Goal: Register for event/course

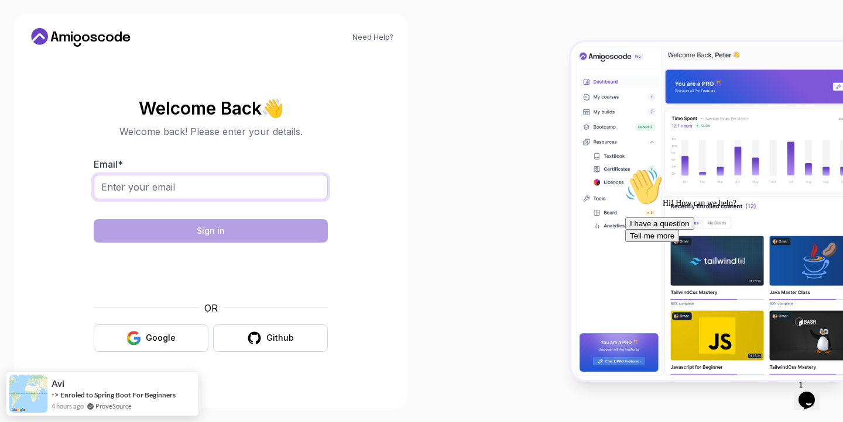
click at [210, 178] on input "Email *" at bounding box center [211, 187] width 234 height 25
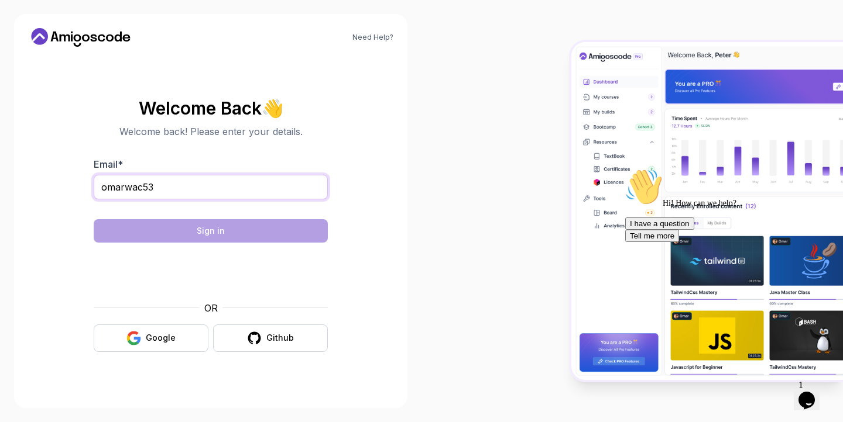
type input "omarwac53@gmail.com"
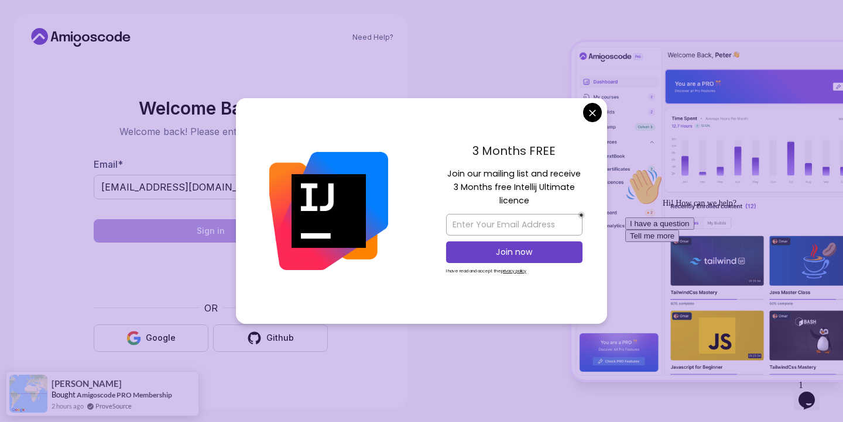
click at [593, 111] on body "Need Help? Welcome Back 👋 Welcome back! Please enter your details. Email * omar…" at bounding box center [421, 211] width 843 height 422
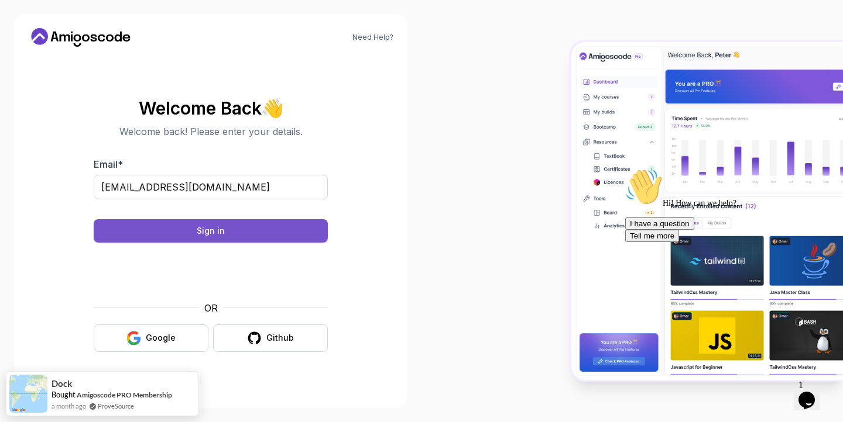
click at [217, 232] on div "Sign in" at bounding box center [211, 231] width 28 height 12
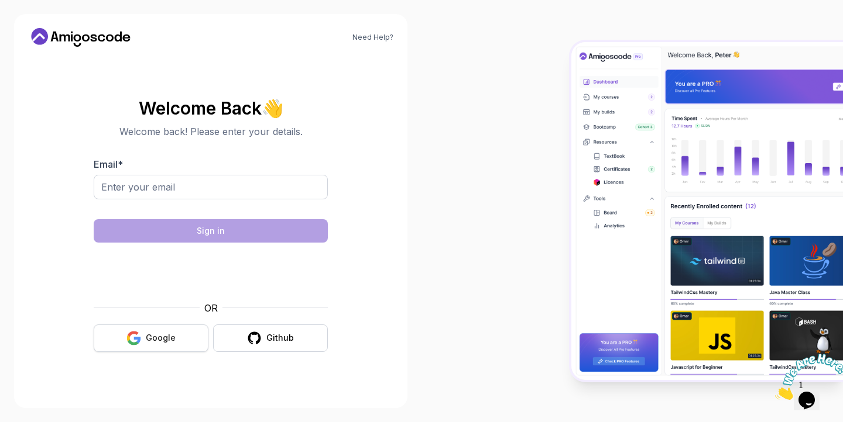
click at [136, 336] on icon "button" at bounding box center [133, 338] width 15 height 15
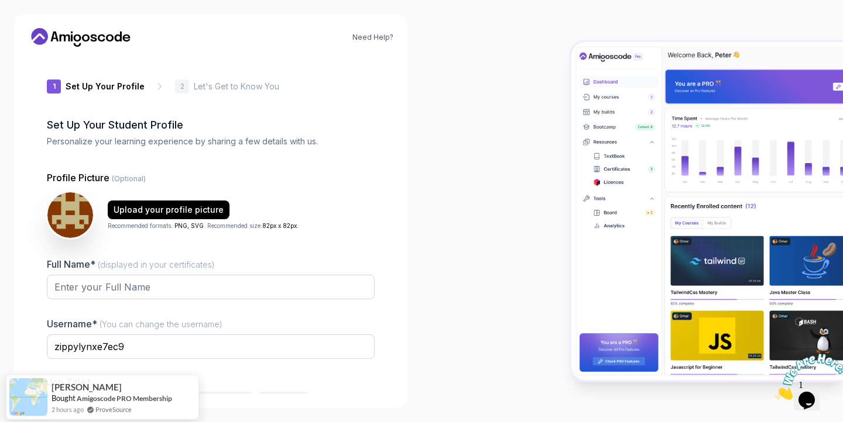
scroll to position [66, 0]
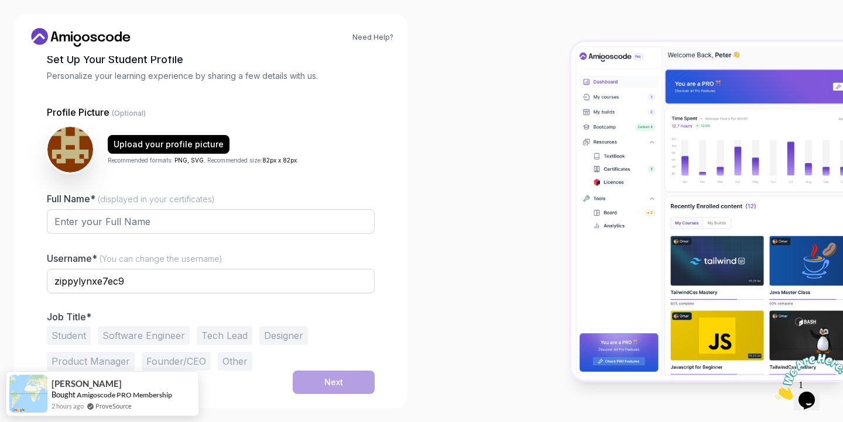
click at [67, 339] on button "Student" at bounding box center [69, 336] width 44 height 19
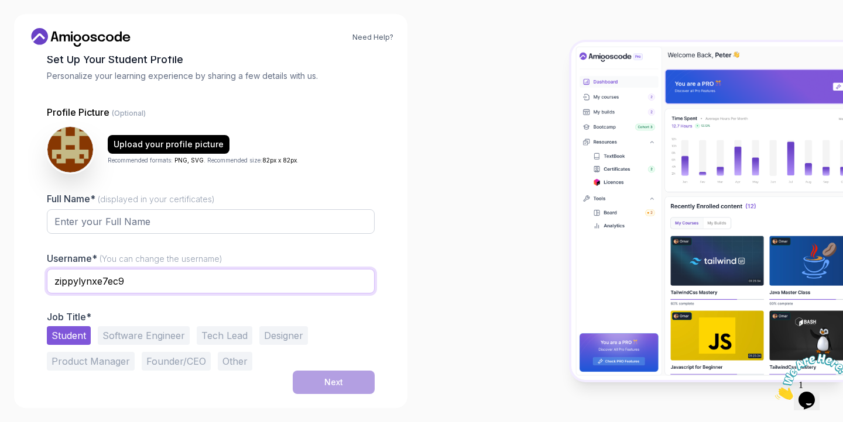
click at [272, 285] on input "zippylynxe7ec9" at bounding box center [211, 281] width 328 height 25
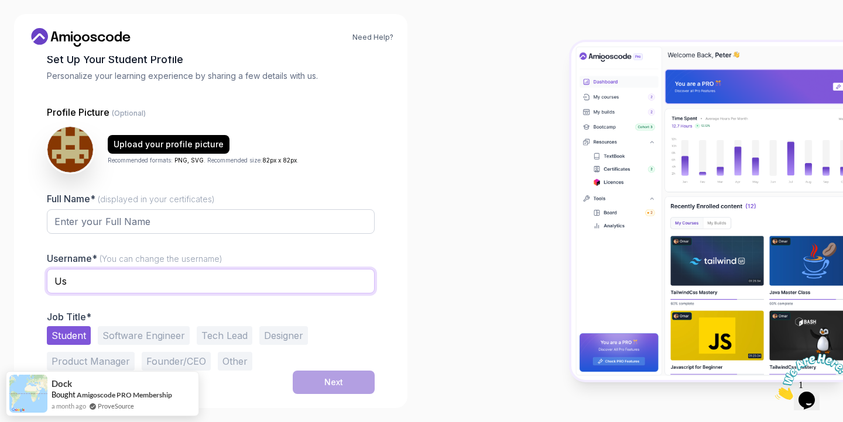
type input "U"
type input "Springyy"
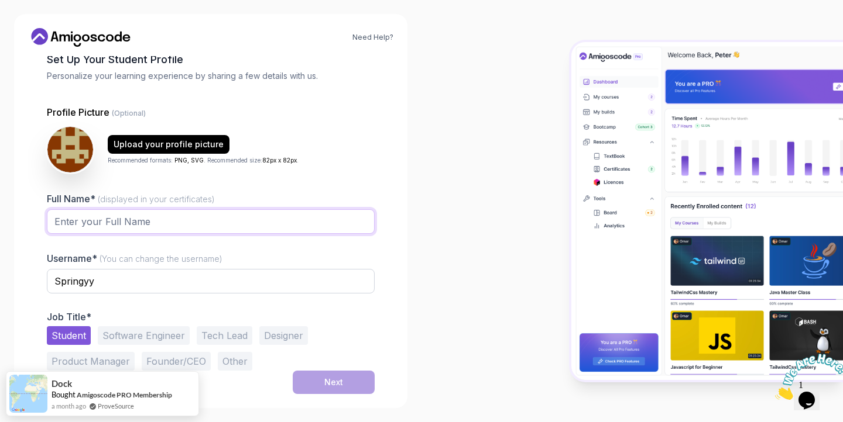
click at [204, 211] on input "Full Name* (displayed in your certificates)" at bounding box center [211, 221] width 328 height 25
type input "[PERSON_NAME]"
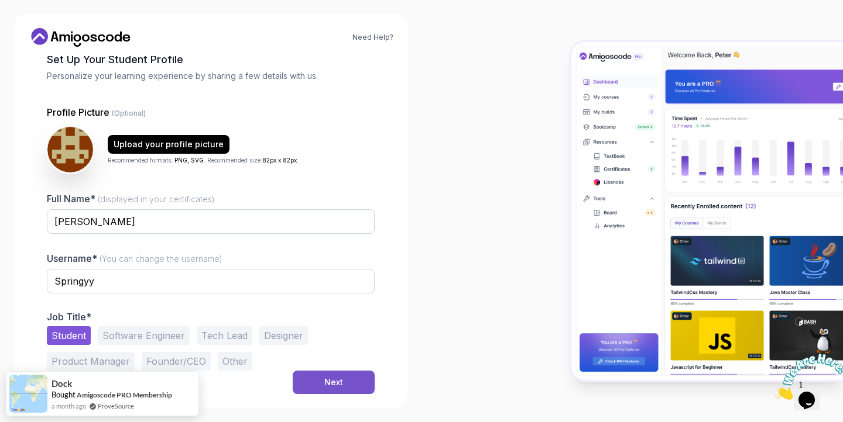
click at [335, 383] on div "Next" at bounding box center [333, 383] width 19 height 12
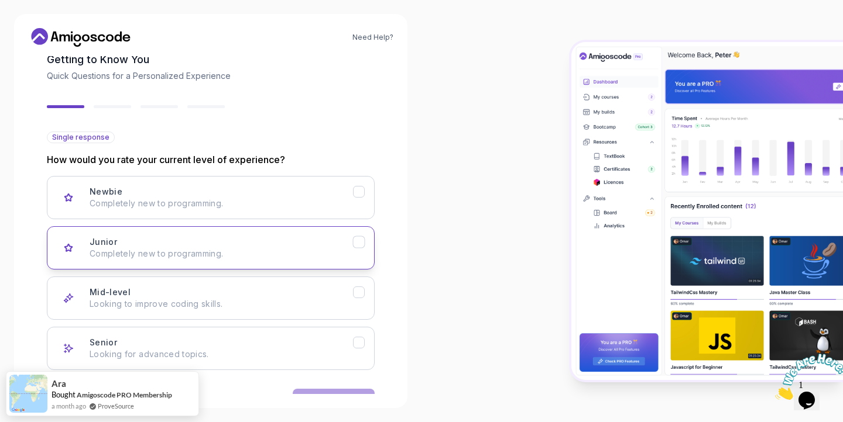
click at [275, 260] on button "Junior Completely new to programming." at bounding box center [211, 247] width 328 height 43
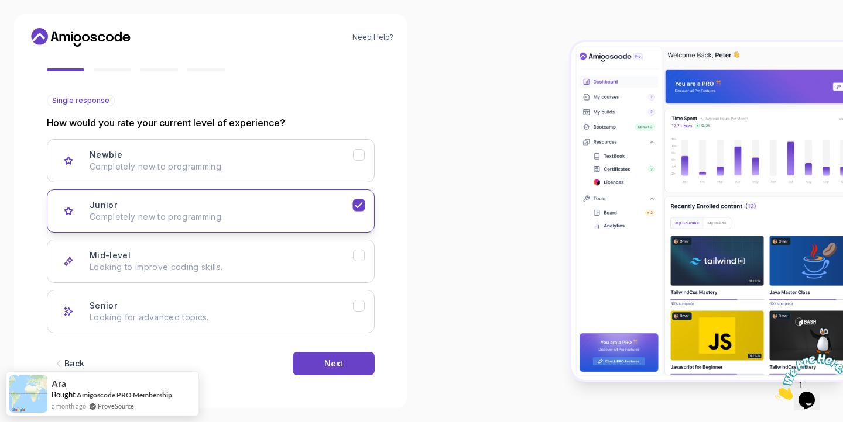
click at [271, 214] on p "Completely new to programming." at bounding box center [221, 217] width 263 height 12
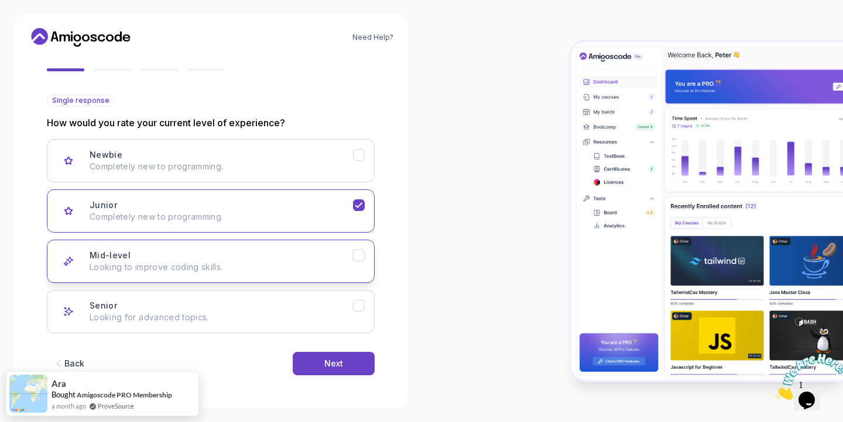
click at [264, 243] on button "Mid-level Looking to improve coding skills." at bounding box center [211, 261] width 328 height 43
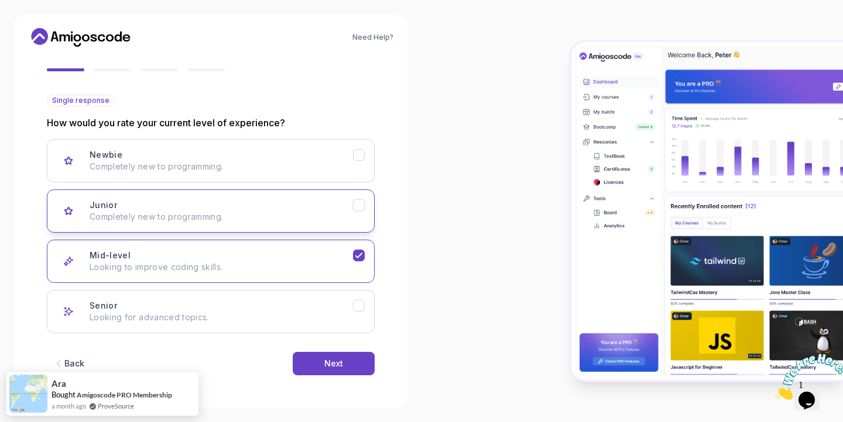
click at [273, 205] on div "Junior Completely new to programming." at bounding box center [221, 211] width 263 height 23
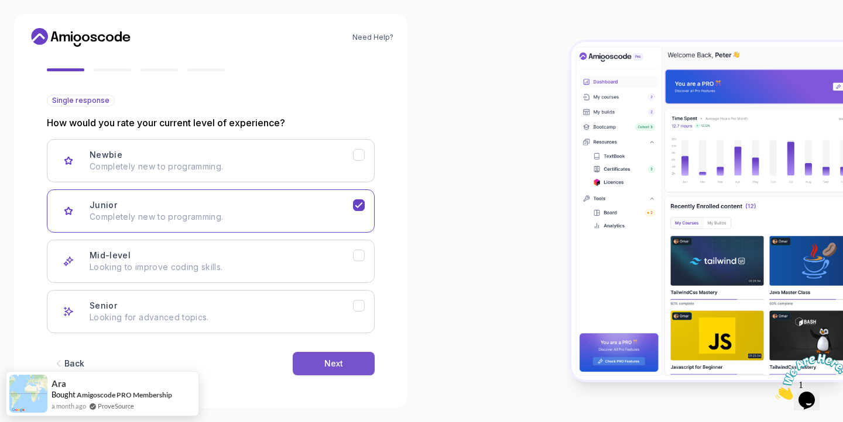
click at [335, 357] on button "Next" at bounding box center [334, 363] width 82 height 23
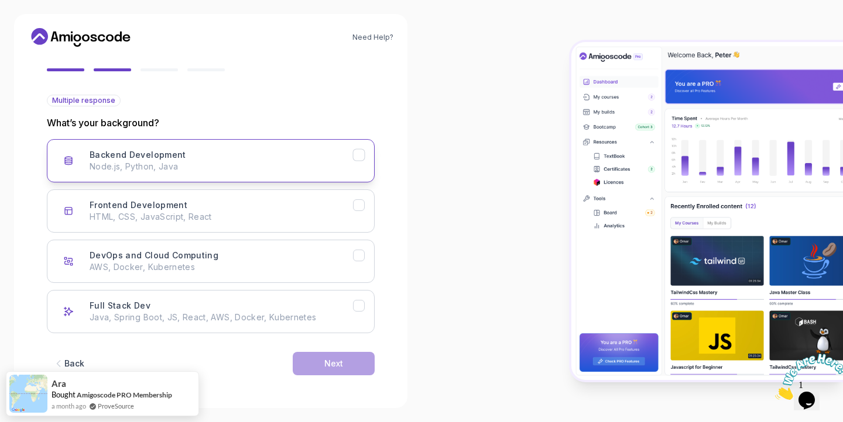
click at [319, 155] on div "Backend Development Node.js, Python, Java" at bounding box center [221, 160] width 263 height 23
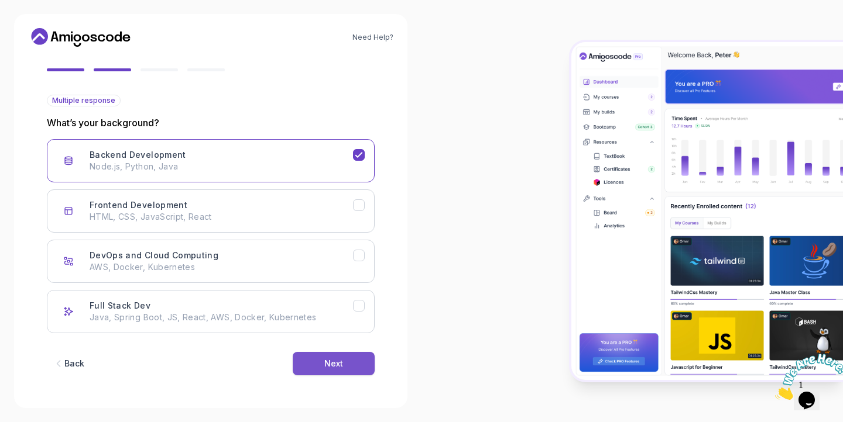
click at [351, 358] on button "Next" at bounding box center [334, 363] width 82 height 23
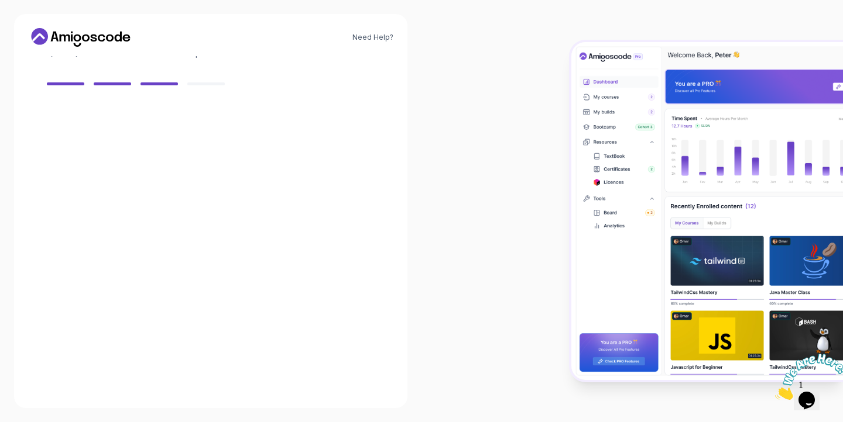
scroll to position [88, 0]
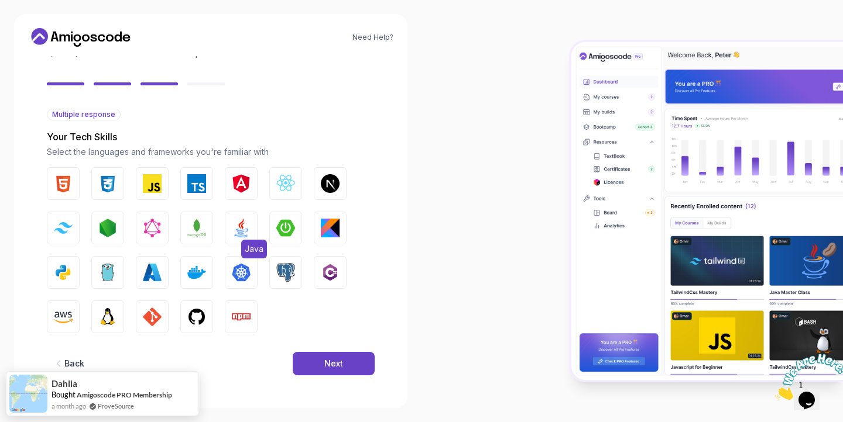
click at [246, 224] on img "button" at bounding box center [241, 228] width 19 height 19
click at [296, 227] on button "Spring Boot" at bounding box center [285, 228] width 33 height 33
click at [195, 318] on img "button" at bounding box center [196, 317] width 19 height 19
click at [116, 322] on img "button" at bounding box center [107, 317] width 19 height 19
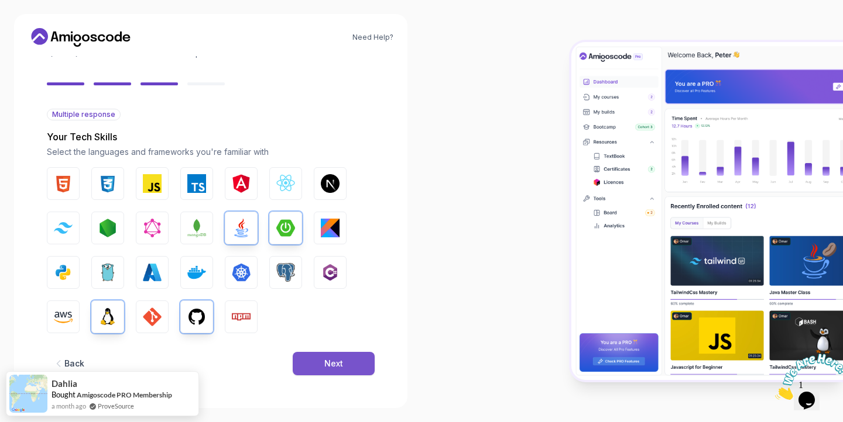
click at [315, 352] on button "Next" at bounding box center [334, 363] width 82 height 23
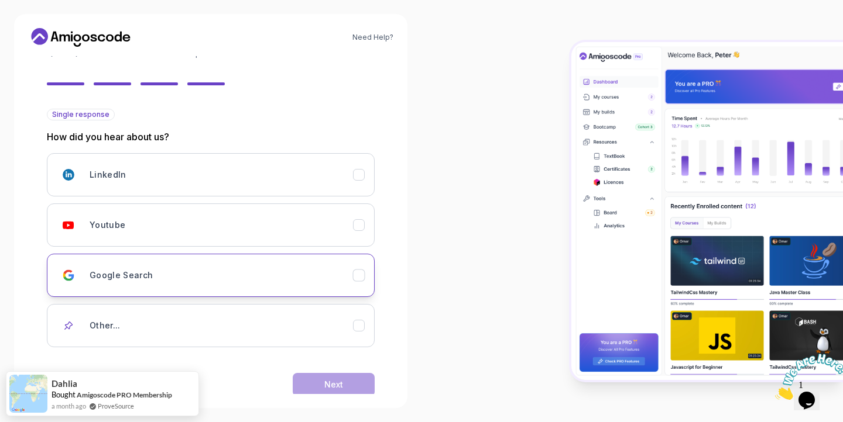
click at [238, 281] on div "Google Search" at bounding box center [221, 275] width 263 height 23
click at [237, 247] on div "LinkedIn Youtube Google Search Other..." at bounding box center [211, 250] width 328 height 194
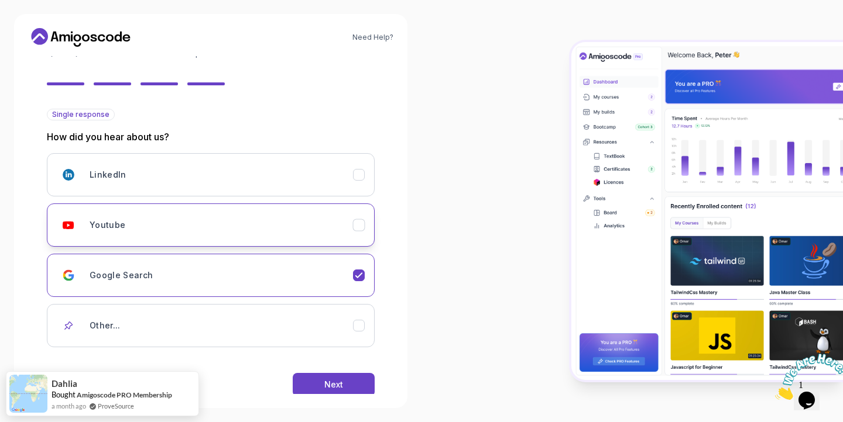
click at [250, 211] on button "Youtube" at bounding box center [211, 225] width 328 height 43
click at [250, 256] on button "Google Search" at bounding box center [211, 275] width 328 height 43
click at [243, 217] on div "Youtube" at bounding box center [221, 225] width 263 height 23
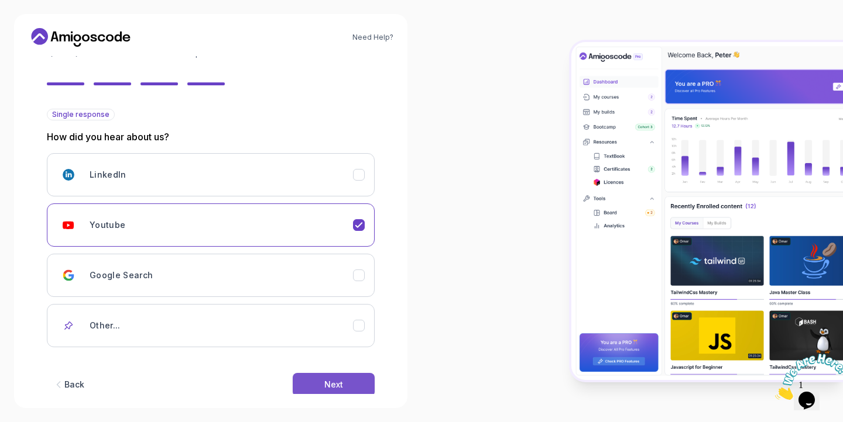
click at [335, 376] on button "Next" at bounding box center [334, 384] width 82 height 23
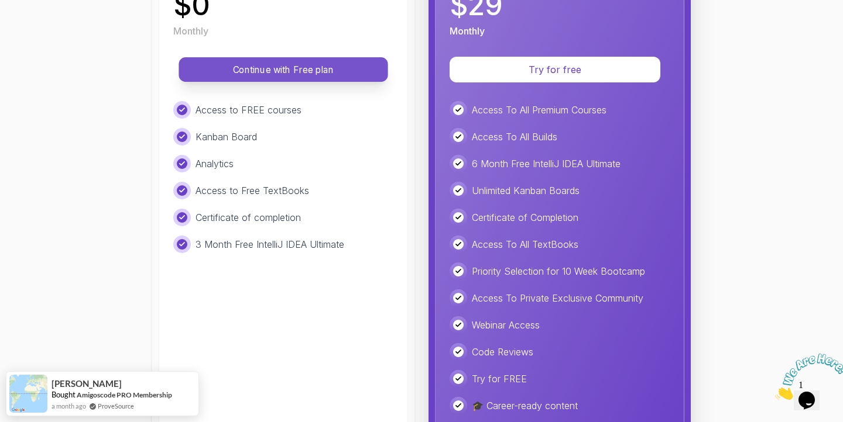
scroll to position [267, 0]
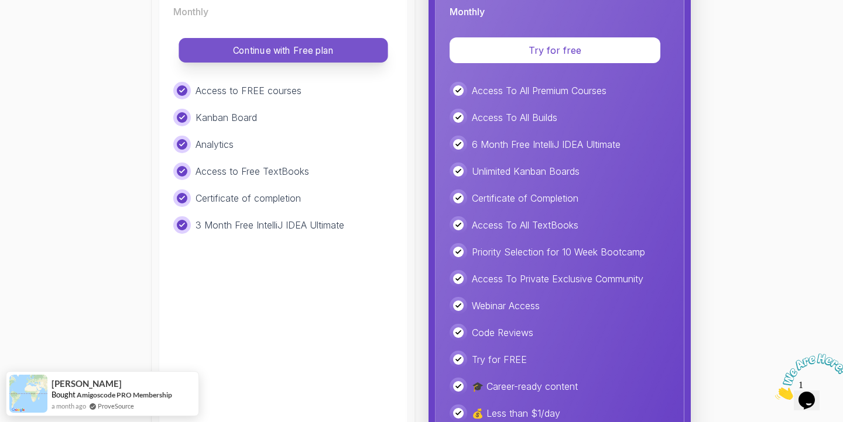
click at [325, 59] on button "Continue with Free plan" at bounding box center [282, 50] width 209 height 25
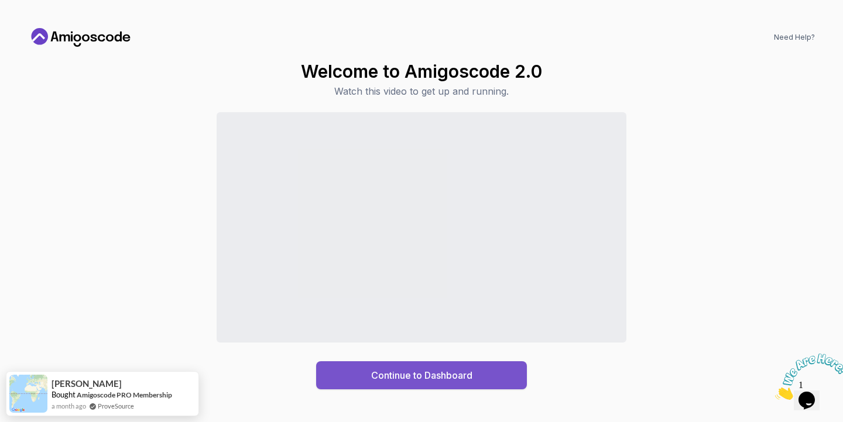
click at [368, 383] on button "Continue to Dashboard" at bounding box center [421, 376] width 211 height 28
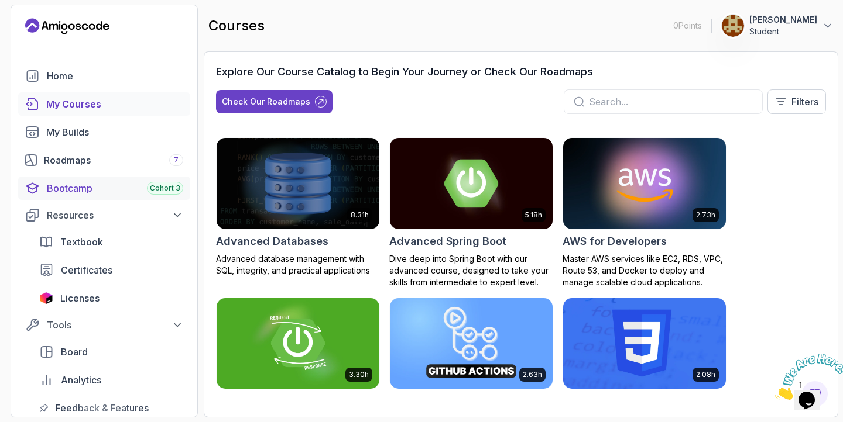
click at [120, 189] on div "Bootcamp Cohort 3" at bounding box center [115, 188] width 136 height 14
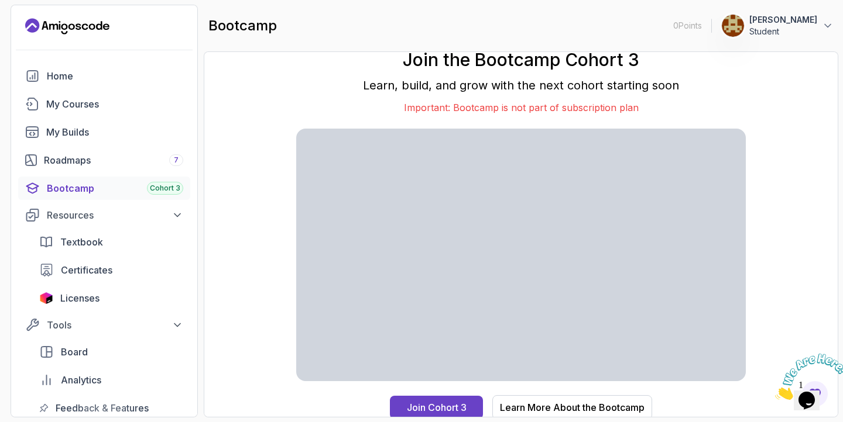
scroll to position [3, 0]
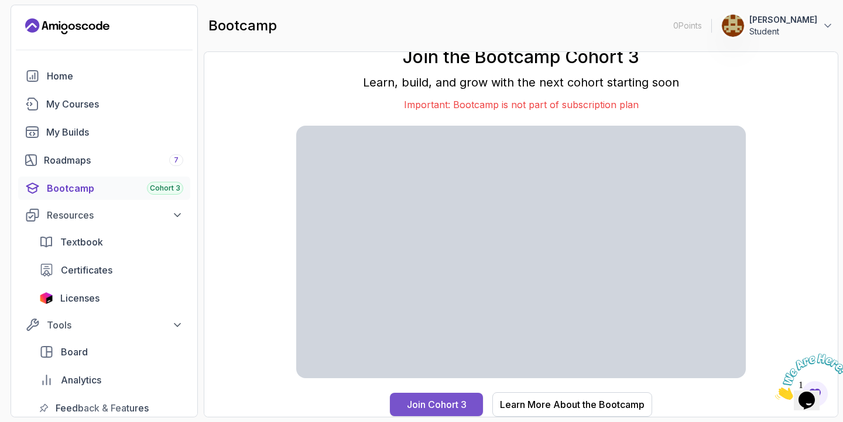
click at [439, 408] on div "Join Cohort 3" at bounding box center [437, 405] width 60 height 14
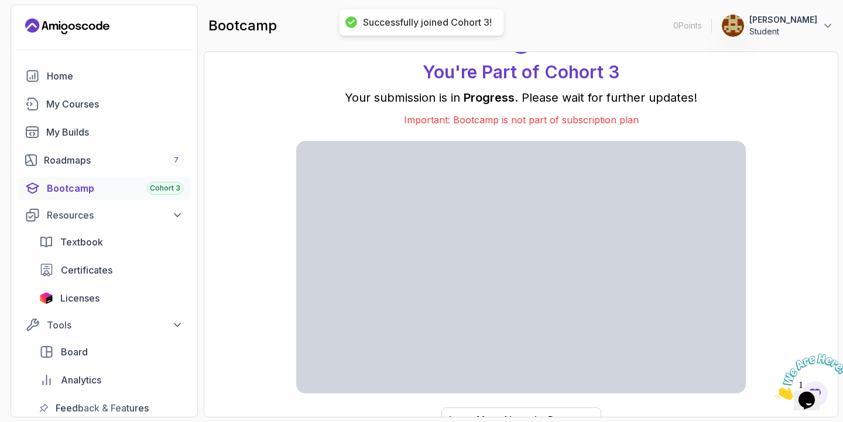
scroll to position [18, 0]
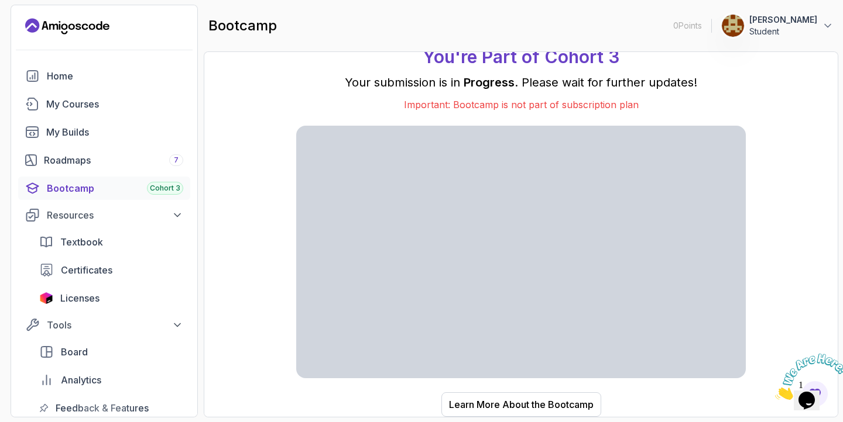
click at [98, 191] on div "Bootcamp Cohort 3" at bounding box center [115, 188] width 136 height 14
click at [500, 402] on div "Learn More About the Bootcamp" at bounding box center [521, 405] width 145 height 14
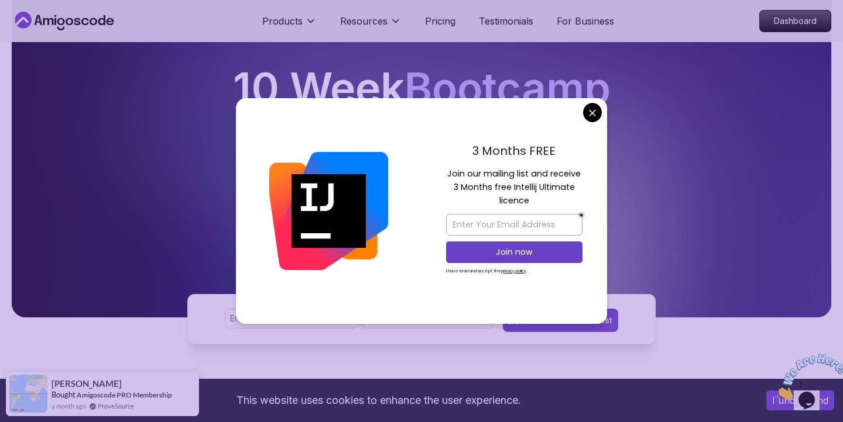
scroll to position [77, 0]
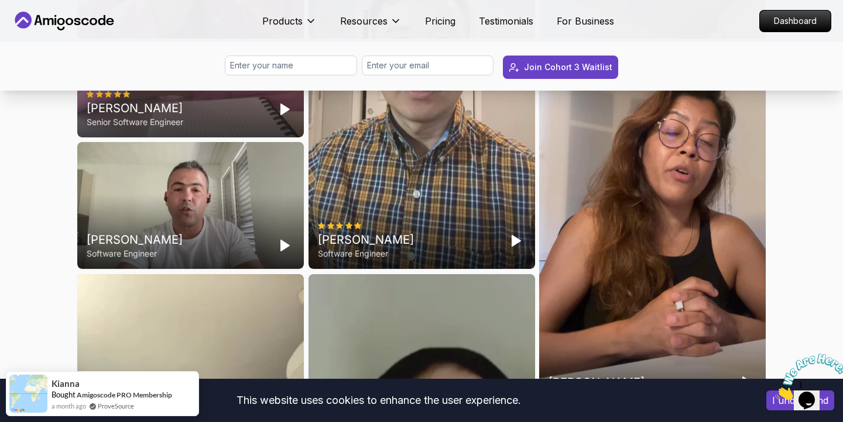
scroll to position [3368, 0]
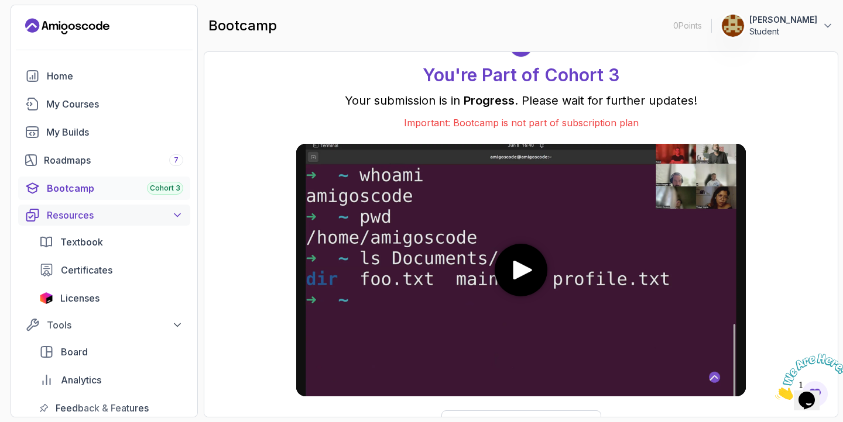
click at [83, 216] on div "Resources" at bounding box center [115, 215] width 136 height 14
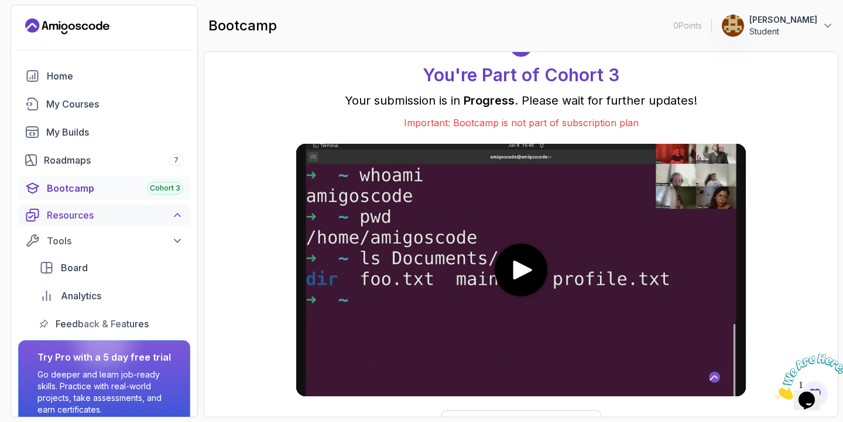
click at [87, 219] on div "Resources" at bounding box center [115, 215] width 136 height 14
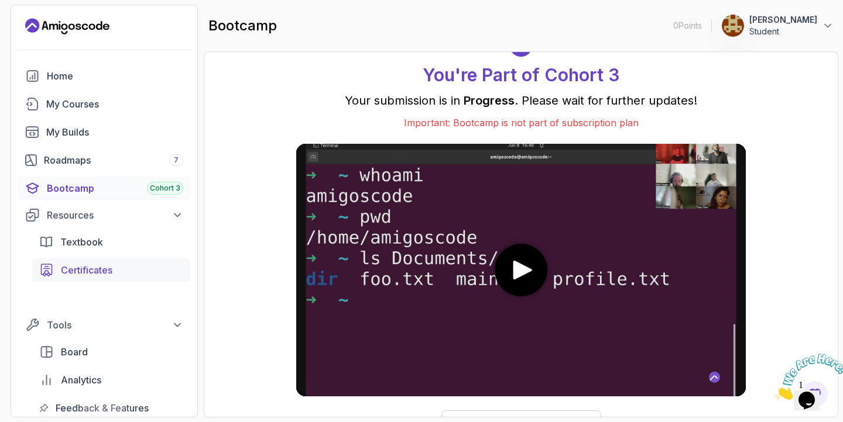
click at [85, 271] on span "Certificates" at bounding box center [86, 270] width 51 height 14
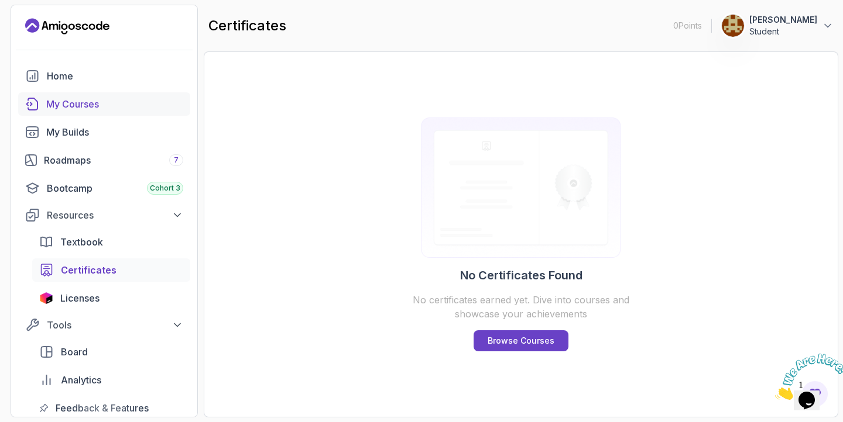
click at [128, 108] on div "My Courses" at bounding box center [114, 104] width 137 height 14
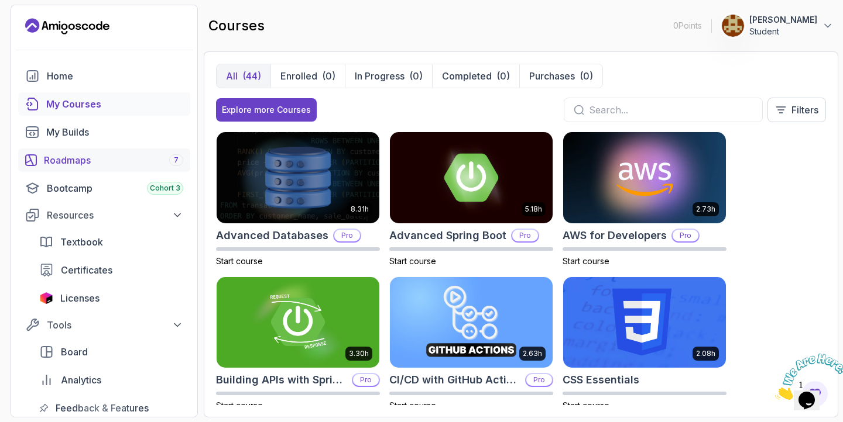
click at [127, 163] on div "Roadmaps 7" at bounding box center [113, 160] width 139 height 14
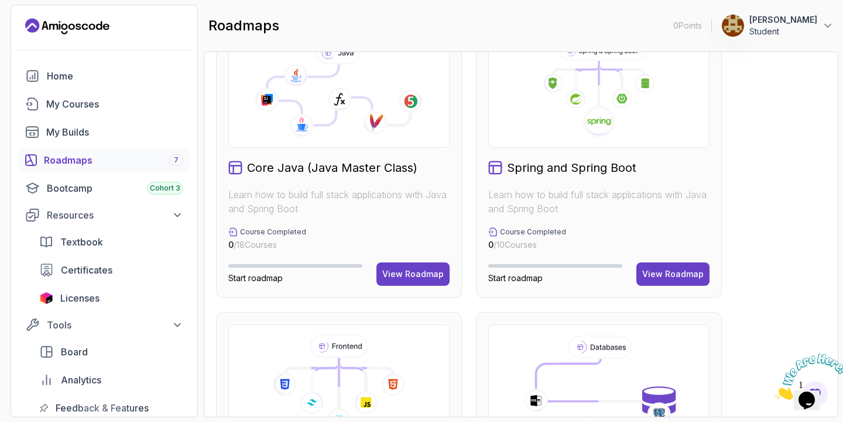
scroll to position [360, 0]
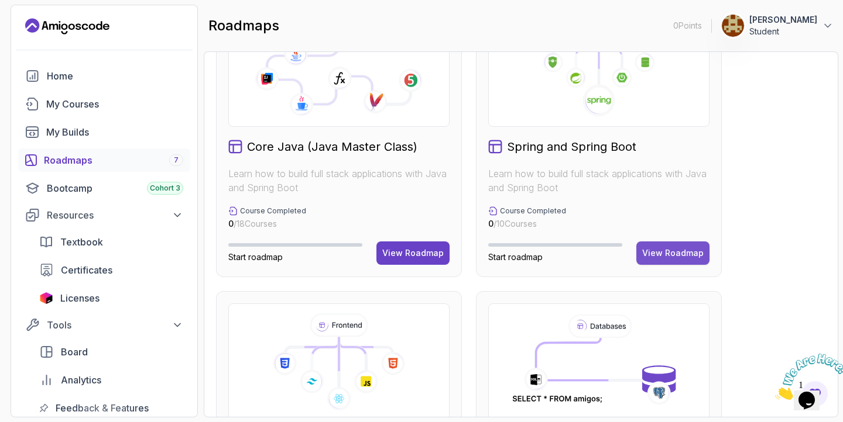
click at [662, 248] on div "View Roadmap" at bounding box center [672, 254] width 61 height 12
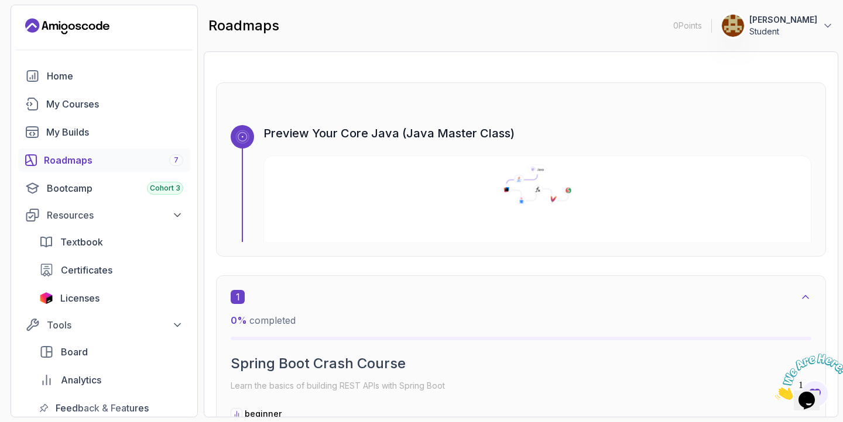
scroll to position [107, 0]
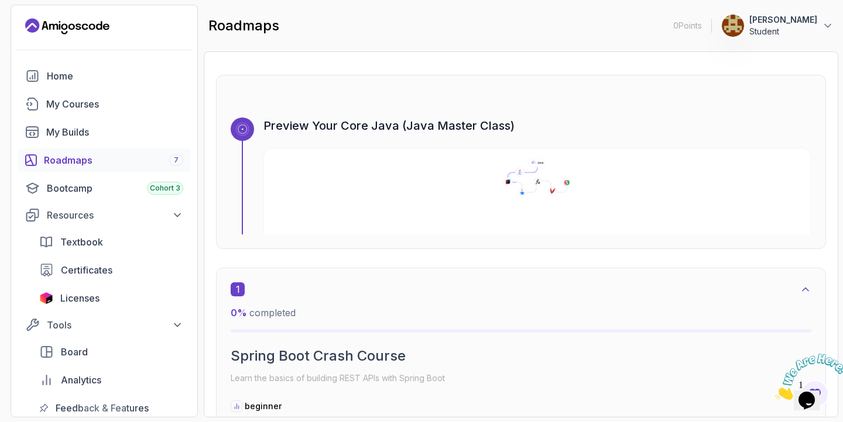
click at [407, 127] on h3 "Preview Your Core Java (Java Master Class)" at bounding box center [537, 126] width 548 height 16
click at [456, 177] on icon at bounding box center [537, 178] width 554 height 42
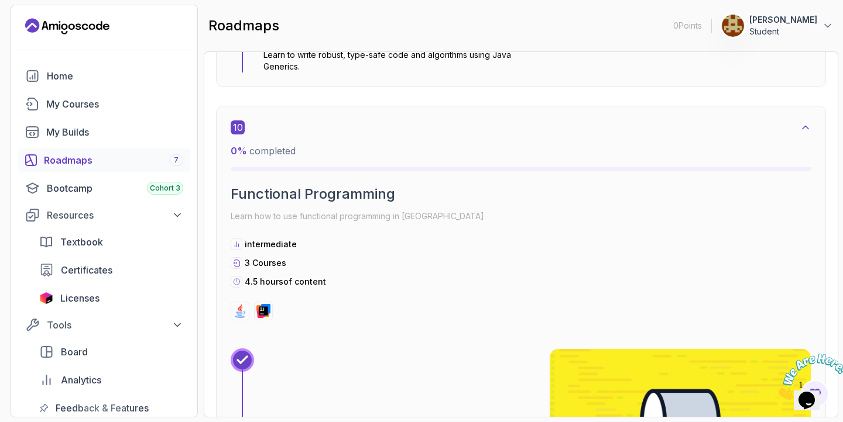
scroll to position [4458, 0]
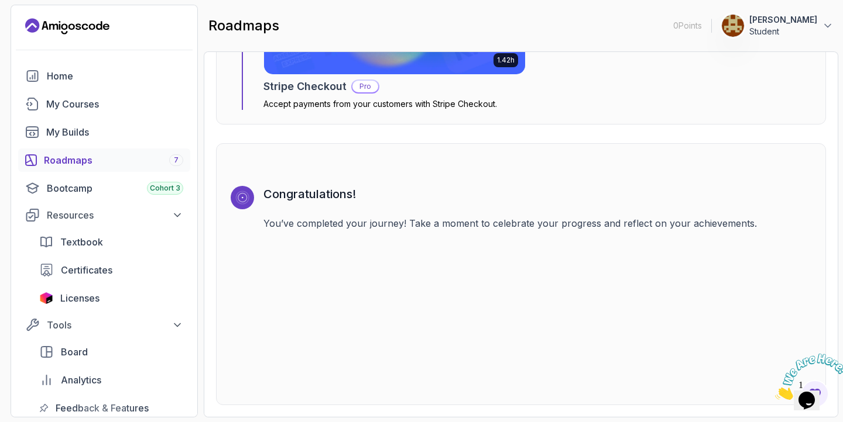
scroll to position [3998, 0]
click at [123, 110] on div "My Courses" at bounding box center [114, 104] width 137 height 14
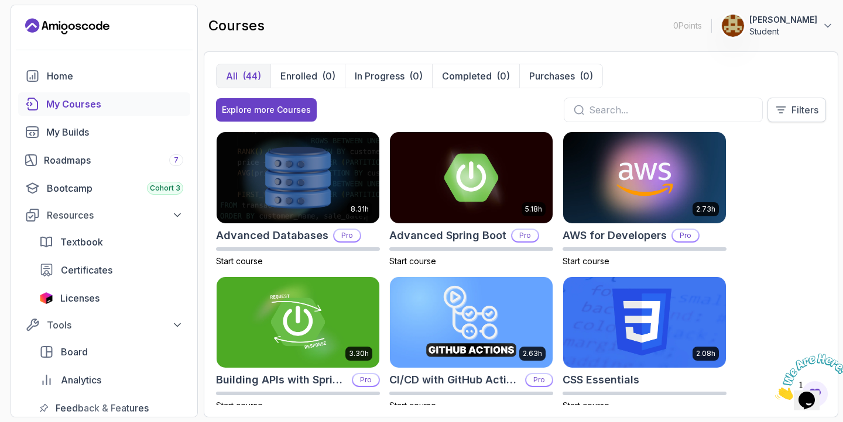
click at [788, 112] on button "Filters" at bounding box center [796, 110] width 59 height 25
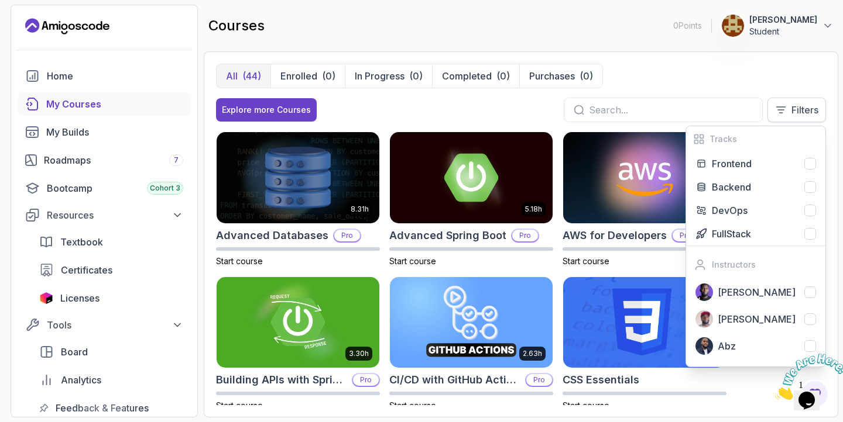
click at [788, 112] on button "Filters" at bounding box center [796, 110] width 59 height 25
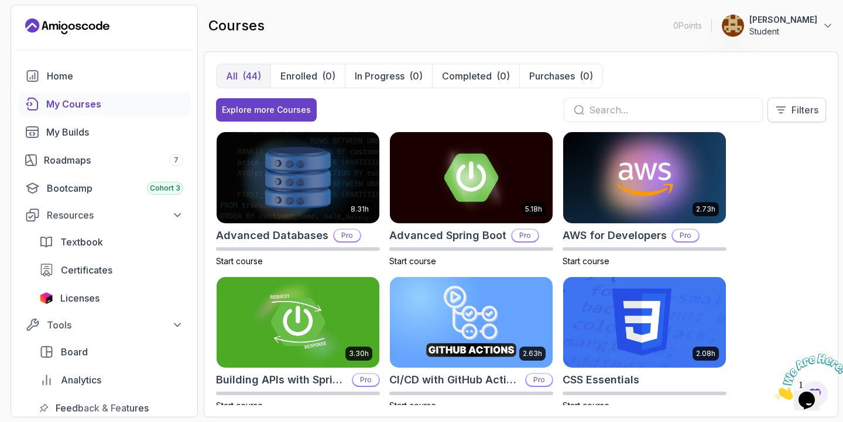
click at [788, 112] on button "Filters" at bounding box center [796, 110] width 59 height 25
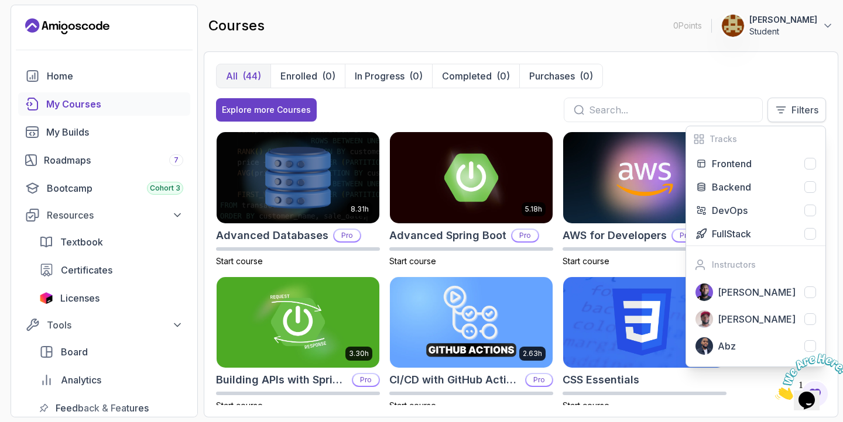
click at [788, 112] on button "Filters" at bounding box center [796, 110] width 59 height 25
